Goal: Find specific page/section: Find specific page/section

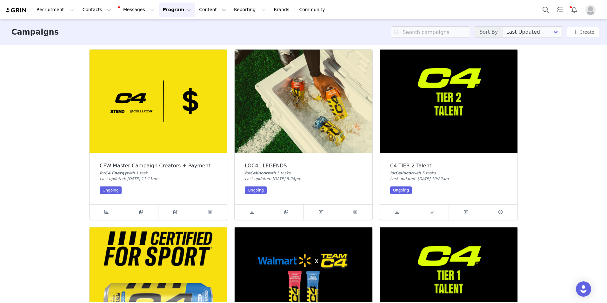
click at [431, 123] on img at bounding box center [448, 101] width 137 height 103
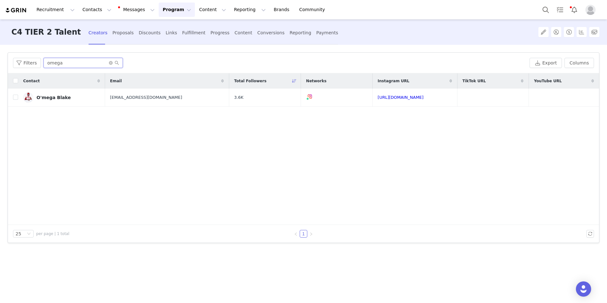
click at [75, 63] on input "omega" at bounding box center [82, 63] width 79 height 10
click at [55, 98] on div "O'mega Blake" at bounding box center [54, 97] width 34 height 5
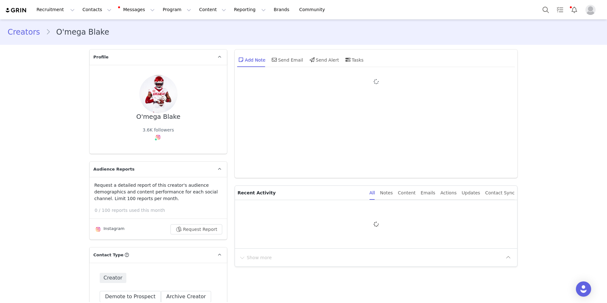
type input "+1 ([GEOGRAPHIC_DATA])"
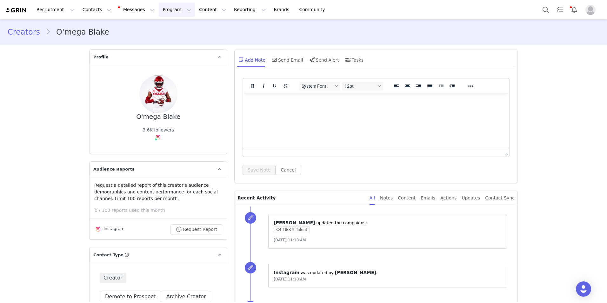
click at [164, 9] on button "Program Program" at bounding box center [177, 10] width 36 height 14
click at [171, 41] on div "Campaigns" at bounding box center [168, 40] width 43 height 7
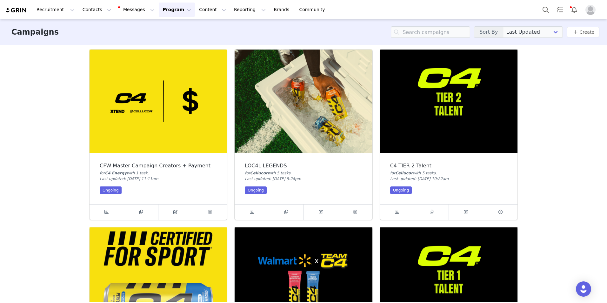
click at [429, 114] on img at bounding box center [448, 101] width 137 height 103
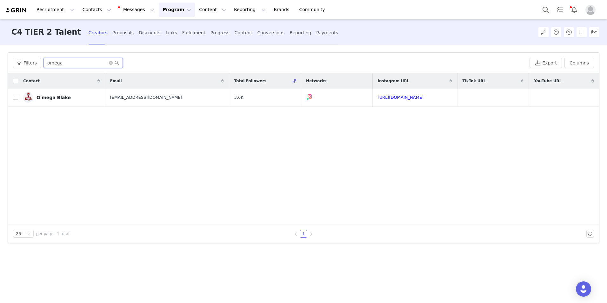
click at [87, 64] on input "omega" at bounding box center [82, 63] width 79 height 10
type input "o"
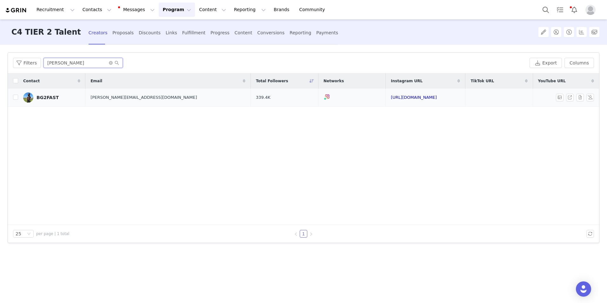
type input "[PERSON_NAME]"
click at [40, 98] on div "BG2FAST" at bounding box center [48, 97] width 22 height 5
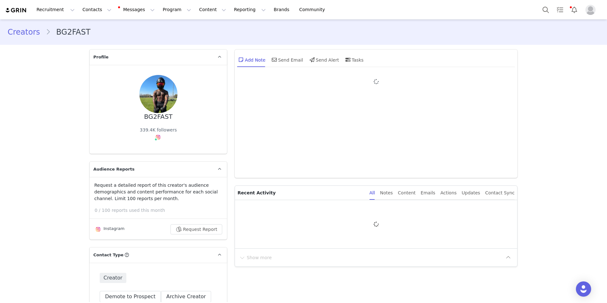
type input "+1 ([GEOGRAPHIC_DATA])"
